Goal: Find specific page/section: Find specific page/section

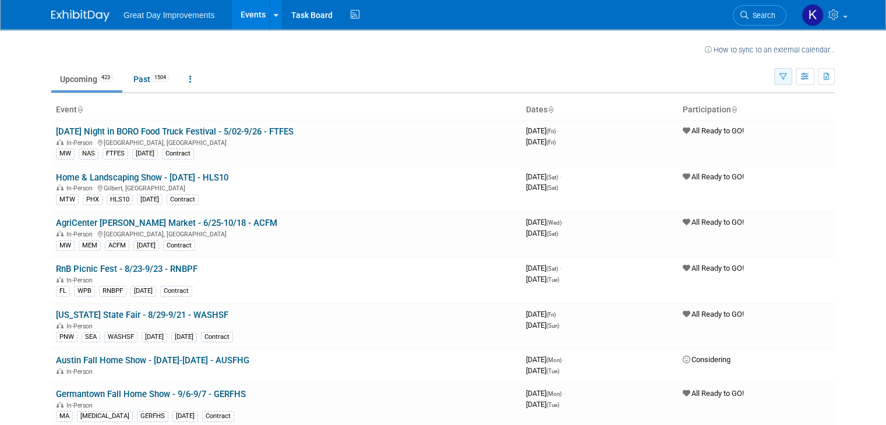
click at [792, 76] on button "button" at bounding box center [783, 76] width 18 height 17
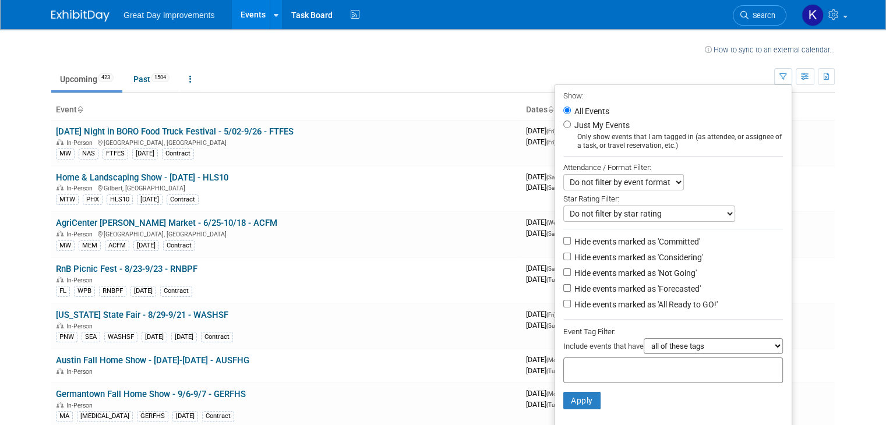
click at [594, 370] on input "text" at bounding box center [614, 369] width 93 height 12
type input "gc"
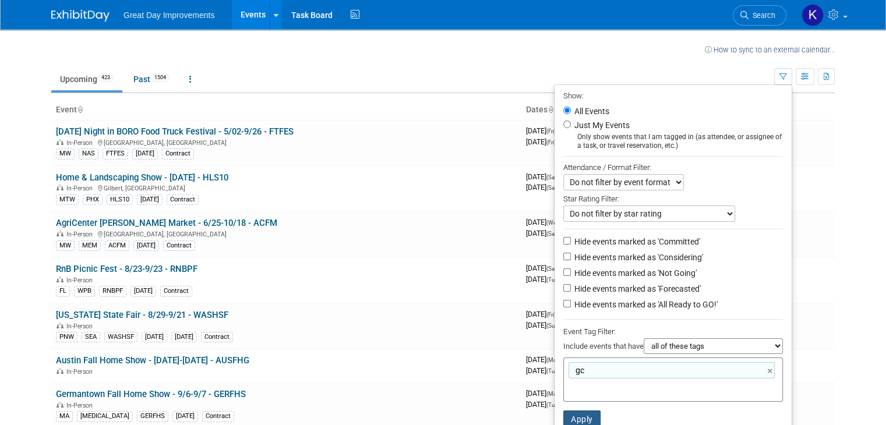
click at [595, 416] on button "Apply" at bounding box center [581, 419] width 37 height 17
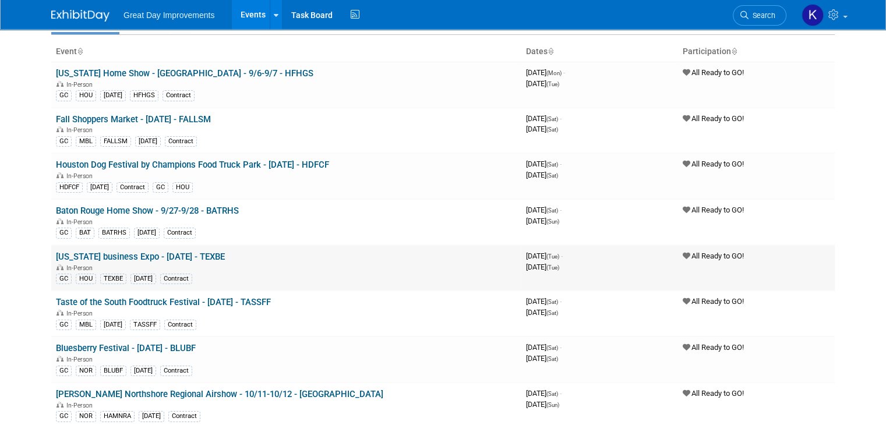
scroll to position [116, 0]
